Goal: Task Accomplishment & Management: Use online tool/utility

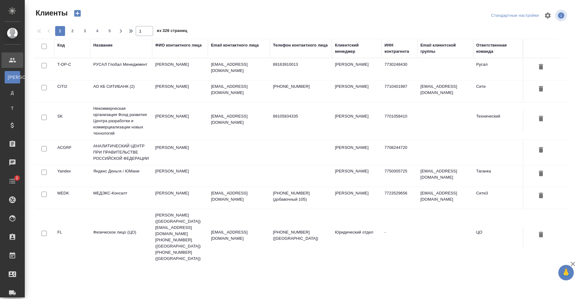
select select "RU"
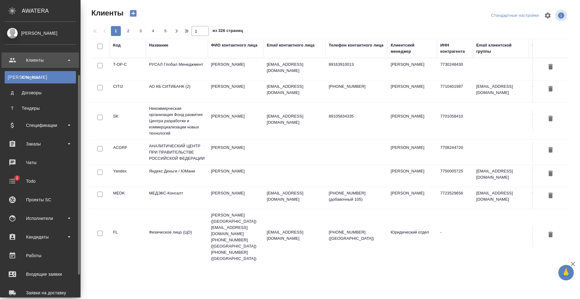
scroll to position [105, 0]
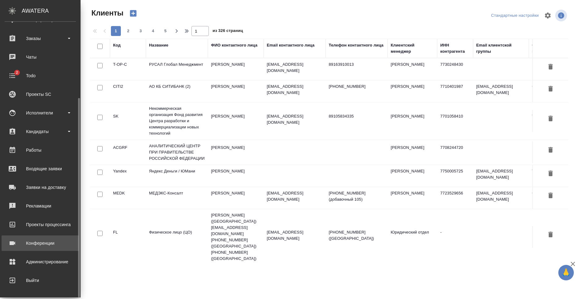
click at [45, 244] on div "Конференции" at bounding box center [40, 242] width 71 height 9
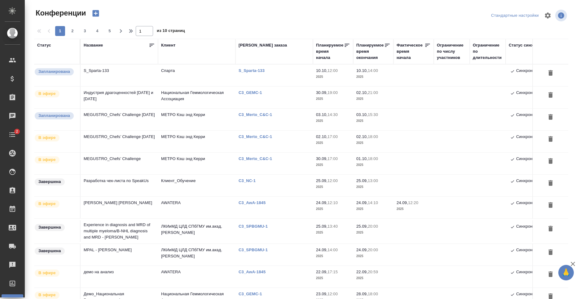
type input "[PERSON_NAME]"
click at [89, 46] on div "Название" at bounding box center [93, 45] width 19 height 6
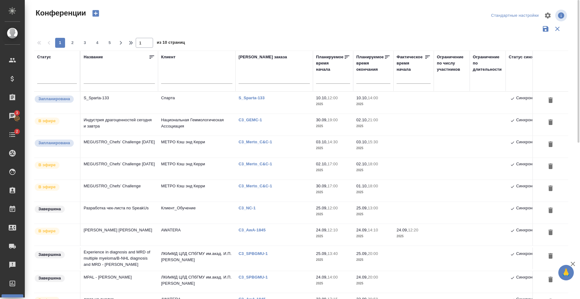
click at [137, 76] on input "text" at bounding box center [119, 80] width 71 height 8
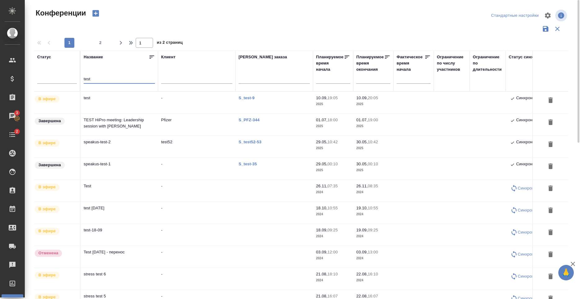
type input "test"
click at [106, 100] on td "test" at bounding box center [119, 103] width 77 height 22
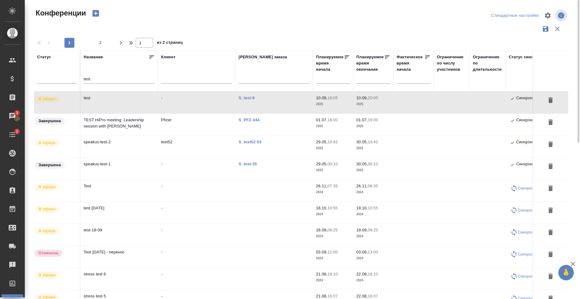
click at [179, 94] on td "-" at bounding box center [196, 103] width 77 height 22
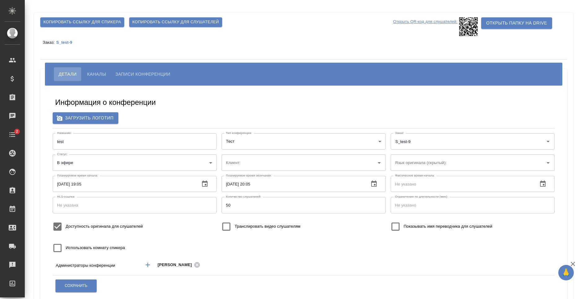
click at [340, 94] on div "Информация о конференции Загрузить логотип Название: test Название: Тип конфере…" at bounding box center [303, 195] width 514 height 210
click at [105, 72] on span "Каналы" at bounding box center [96, 73] width 19 height 7
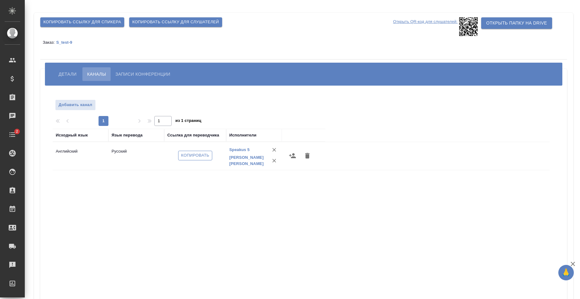
click at [195, 153] on span "Копировать" at bounding box center [195, 155] width 28 height 7
